Goal: Find specific page/section: Find specific page/section

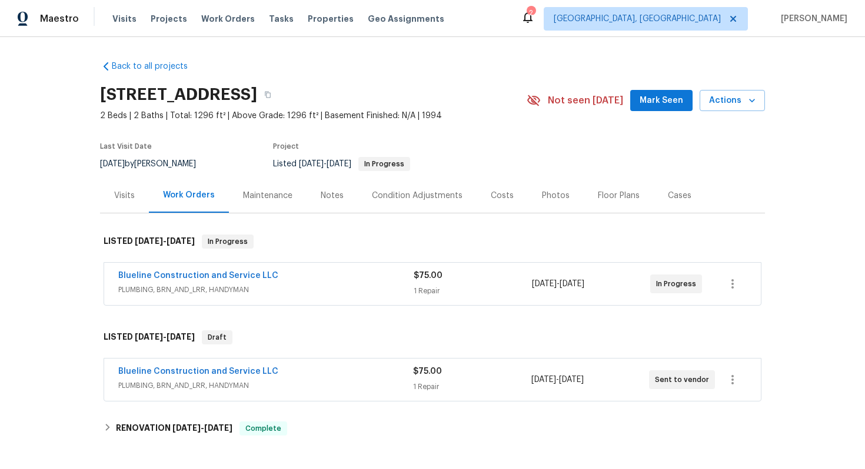
click at [326, 292] on span "PLUMBING, BRN_AND_LRR, HANDYMAN" at bounding box center [265, 290] width 295 height 12
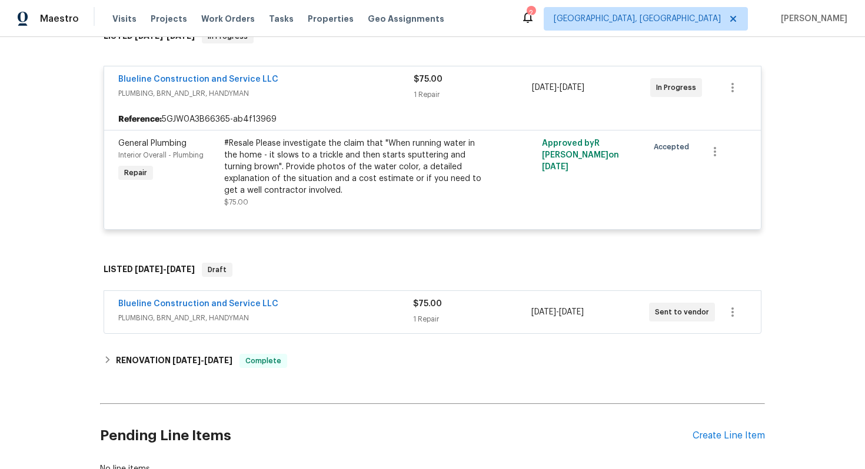
scroll to position [209, 0]
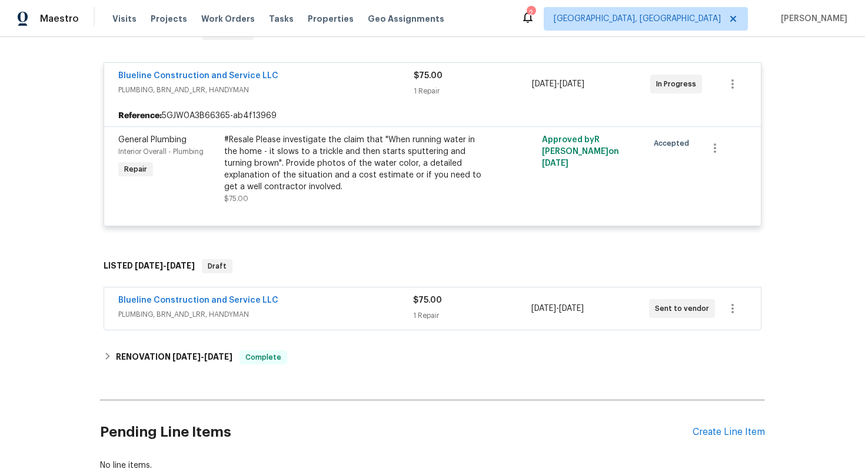
click at [329, 76] on div "Blueline Construction and Service LLC" at bounding box center [265, 77] width 295 height 14
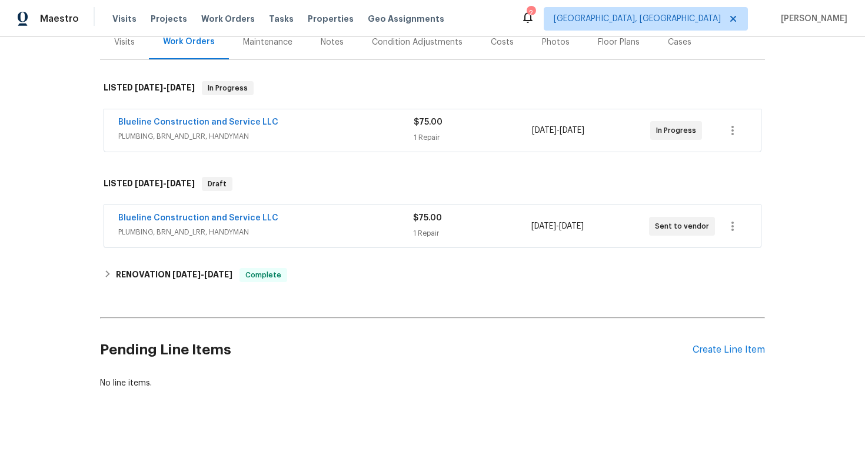
click at [358, 234] on span "PLUMBING, BRN_AND_LRR, HANDYMAN" at bounding box center [265, 232] width 295 height 12
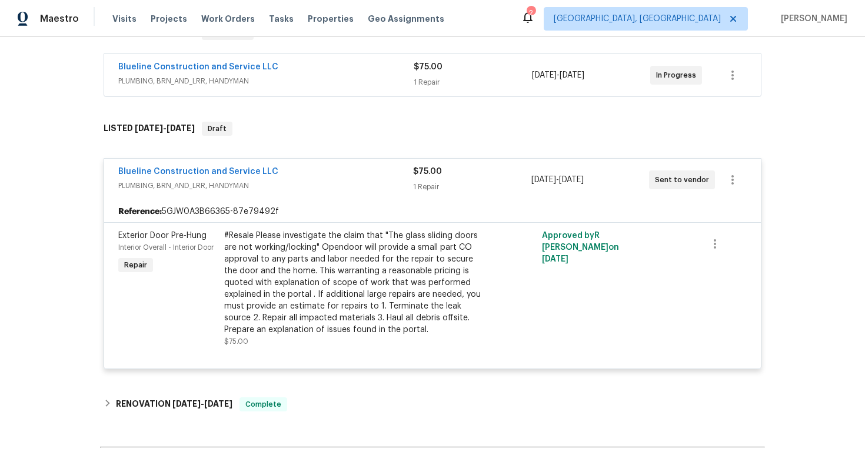
click at [359, 188] on span "PLUMBING, BRN_AND_LRR, HANDYMAN" at bounding box center [265, 186] width 295 height 12
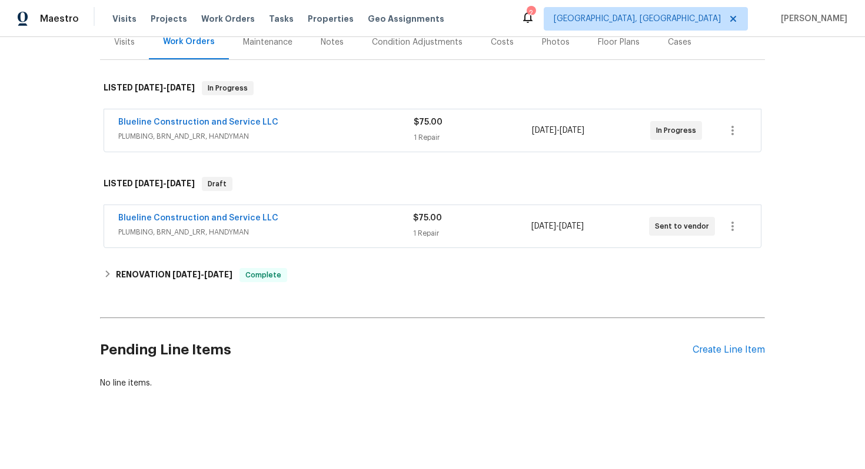
scroll to position [154, 0]
click at [334, 232] on span "PLUMBING, BRN_AND_LRR, HANDYMAN" at bounding box center [265, 232] width 295 height 12
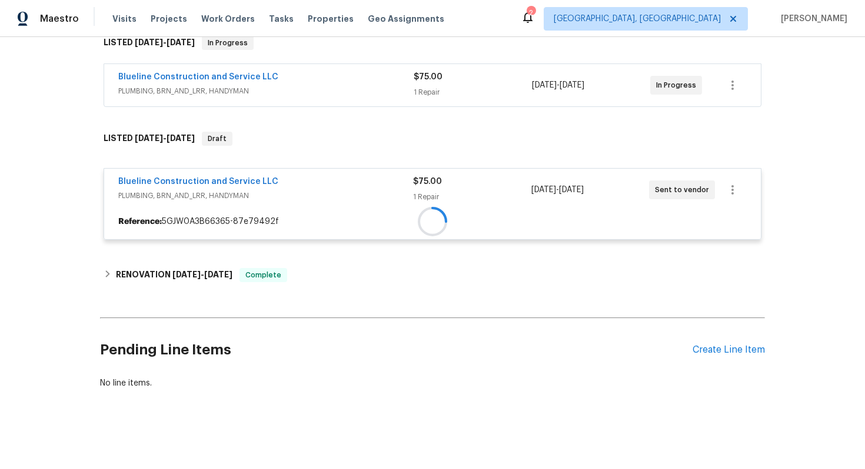
scroll to position [209, 0]
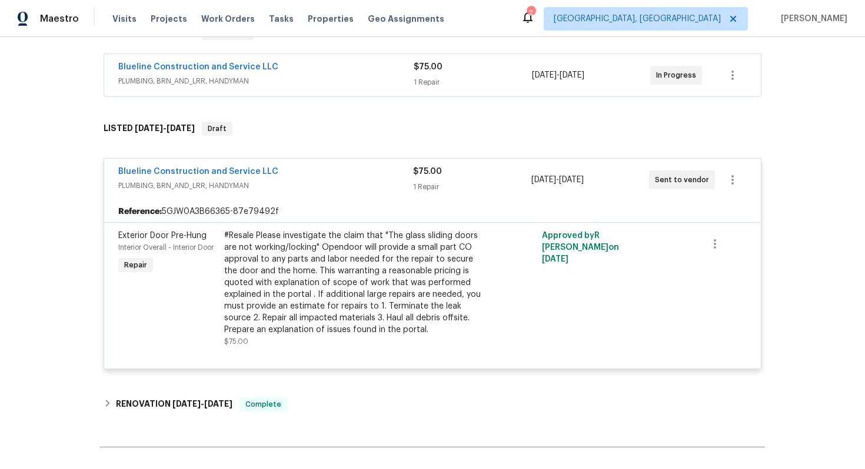
click at [331, 179] on div "Blueline Construction and Service LLC" at bounding box center [265, 173] width 295 height 14
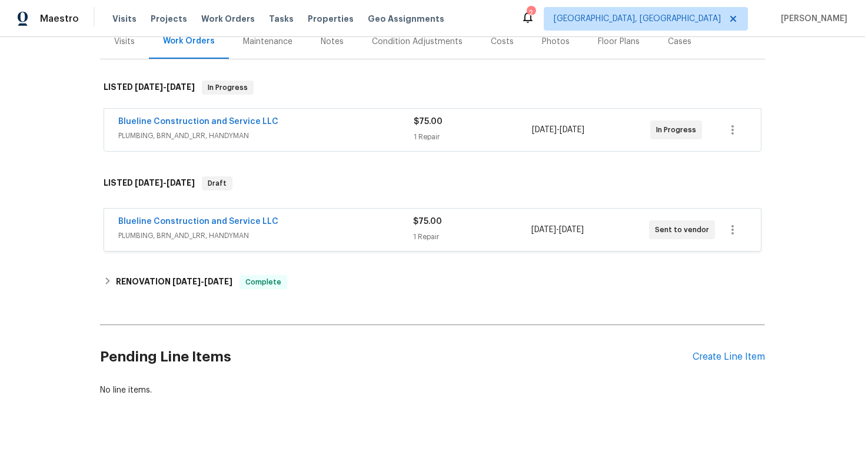
scroll to position [154, 0]
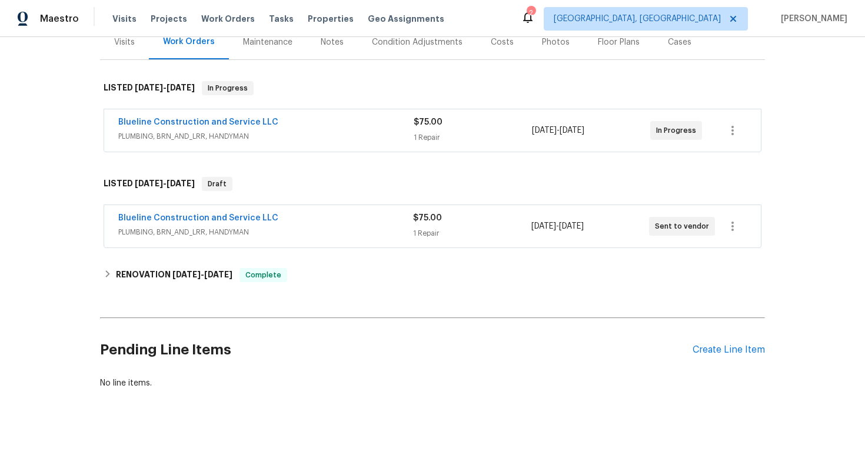
click at [278, 128] on div "Blueline Construction and Service LLC" at bounding box center [265, 123] width 295 height 14
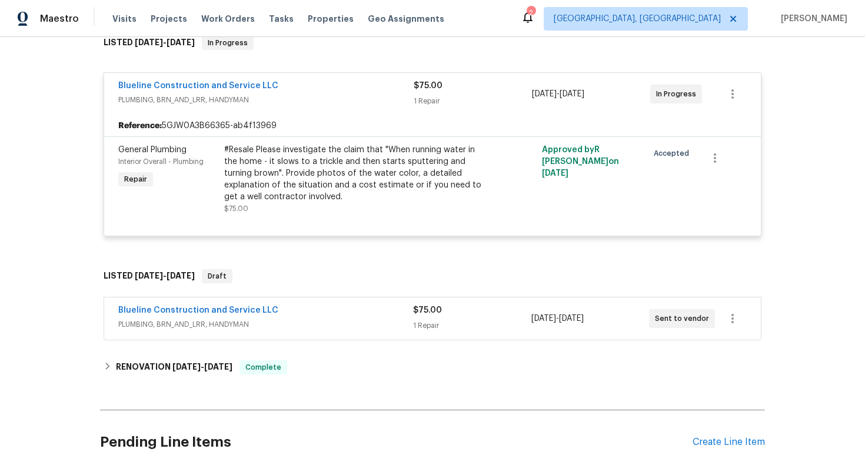
scroll to position [209, 0]
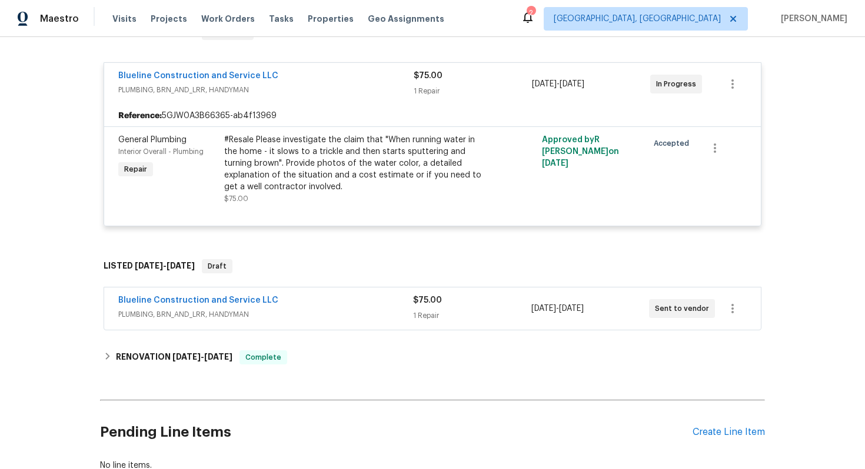
click at [318, 84] on span "PLUMBING, BRN_AND_LRR, HANDYMAN" at bounding box center [265, 90] width 295 height 12
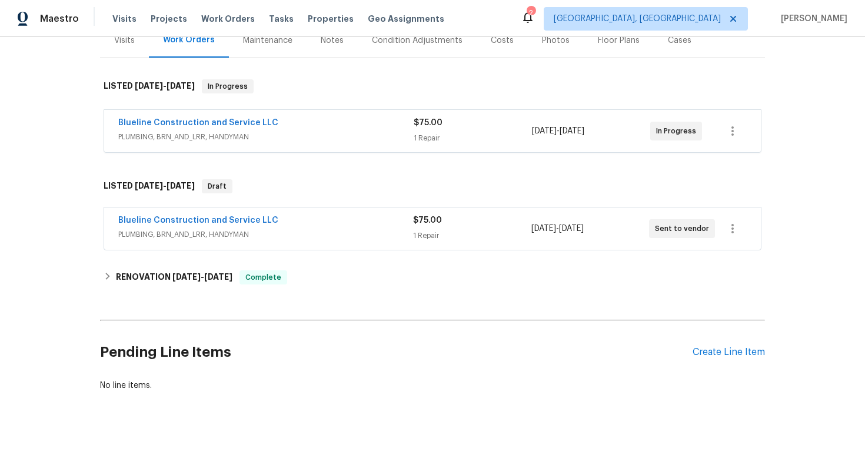
scroll to position [154, 0]
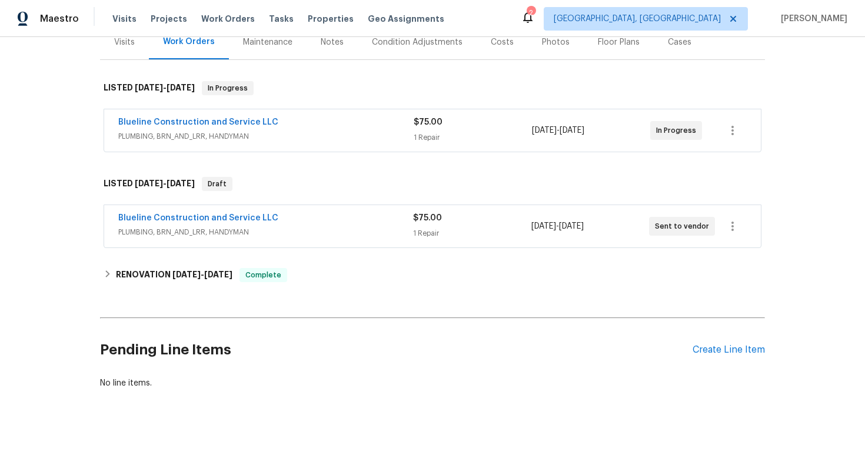
click at [697, 205] on div "Blueline Construction and Service LLC PLUMBING, BRN_AND_LRR, HANDYMAN $75.00 1 …" at bounding box center [433, 227] width 658 height 44
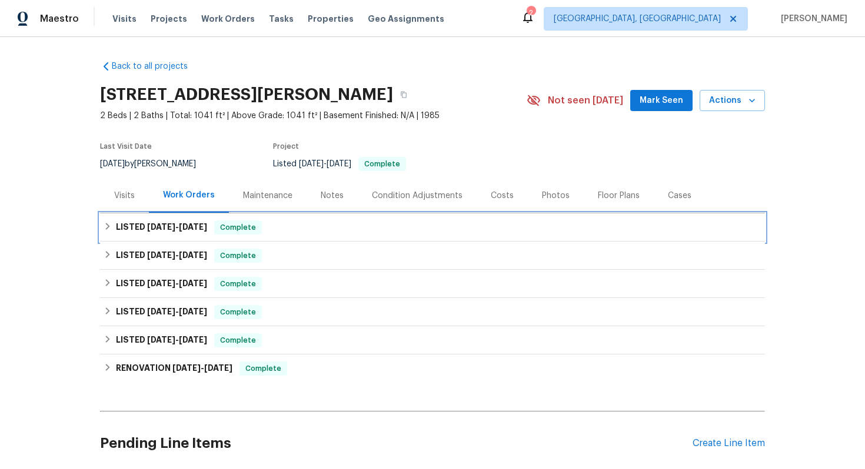
click at [233, 222] on span "Complete" at bounding box center [237, 228] width 45 height 12
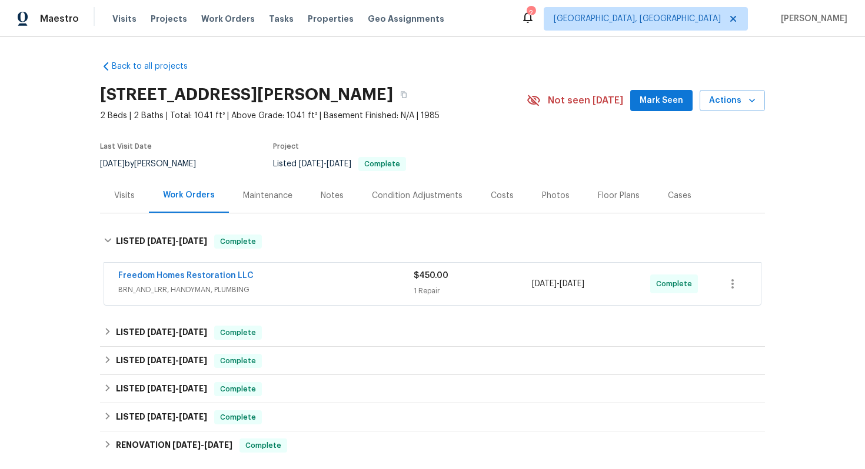
click at [354, 274] on div "Freedom Homes Restoration LLC" at bounding box center [265, 277] width 295 height 14
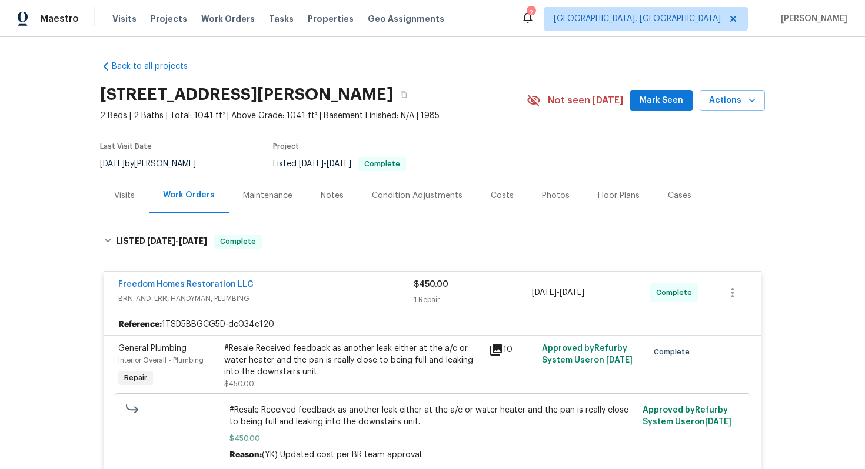
click at [352, 299] on span "BRN_AND_LRR, HANDYMAN, PLUMBING" at bounding box center [265, 299] width 295 height 12
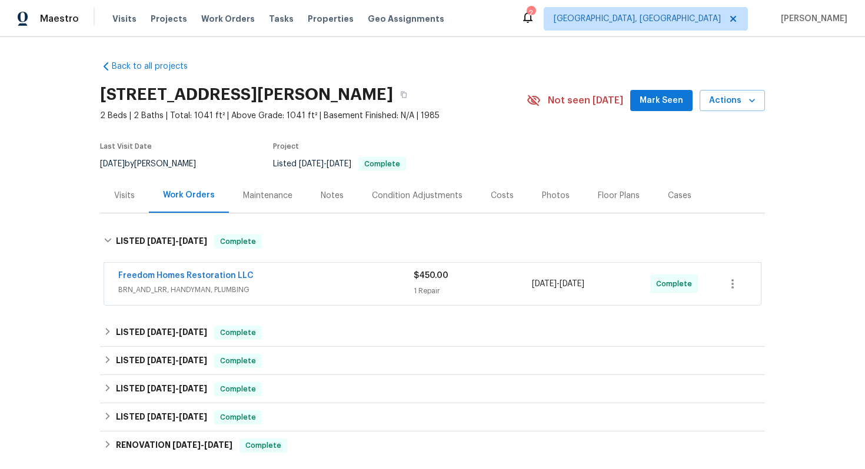
click at [324, 271] on div "Freedom Homes Restoration LLC" at bounding box center [265, 277] width 295 height 14
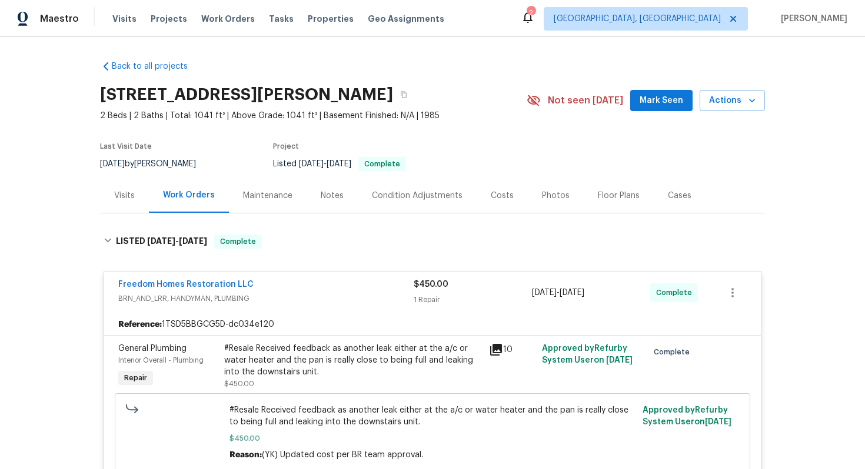
click at [293, 291] on div "Freedom Homes Restoration LLC" at bounding box center [265, 286] width 295 height 14
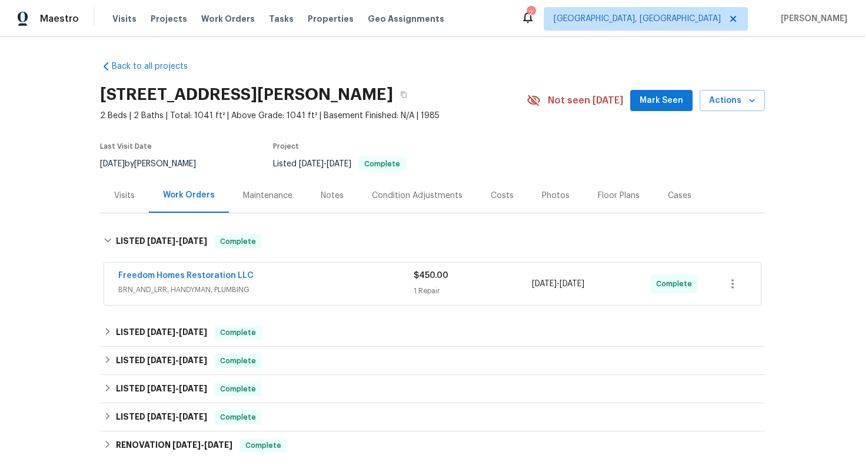
click at [336, 278] on div "Freedom Homes Restoration LLC" at bounding box center [265, 277] width 295 height 14
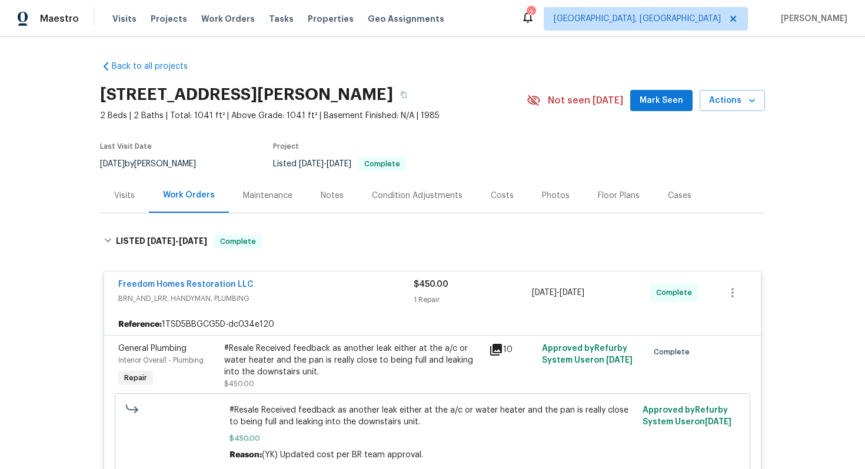
click at [354, 307] on div "Freedom Homes Restoration LLC BRN_AND_LRR, HANDYMAN, PLUMBING" at bounding box center [265, 293] width 295 height 28
